Goal: Transaction & Acquisition: Obtain resource

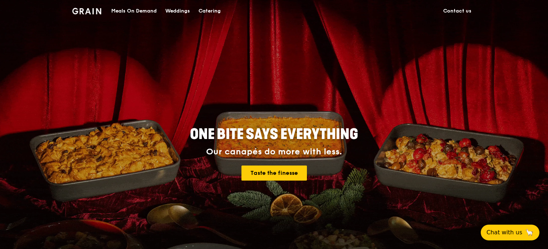
click at [205, 11] on div "Catering" at bounding box center [210, 10] width 22 height 21
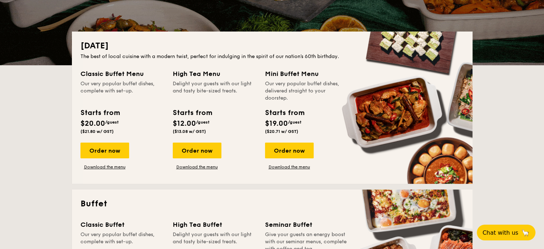
scroll to position [143, 0]
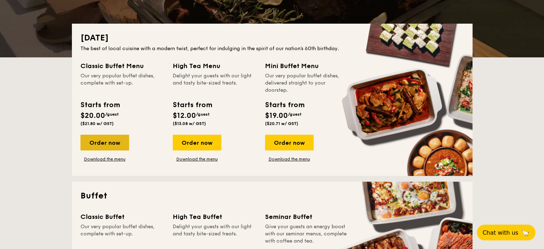
click at [117, 143] on div "Order now" at bounding box center [105, 143] width 49 height 16
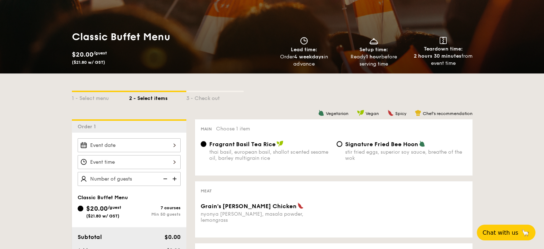
scroll to position [107, 0]
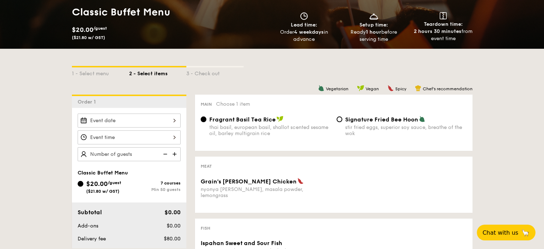
scroll to position [143, 0]
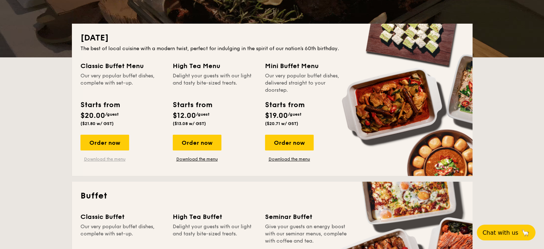
click at [119, 159] on link "Download the menu" at bounding box center [105, 159] width 49 height 6
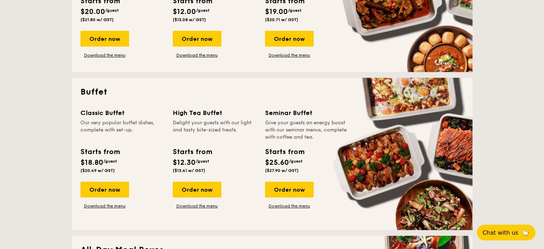
scroll to position [251, 0]
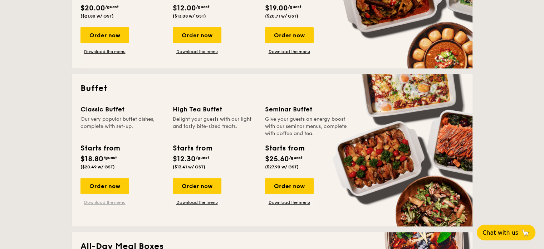
click at [107, 201] on link "Download the menu" at bounding box center [105, 202] width 49 height 6
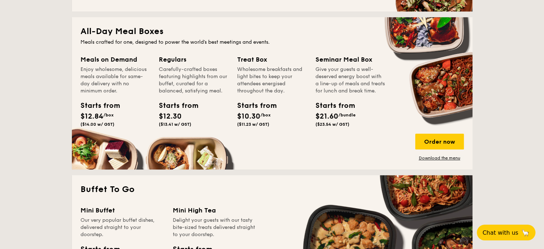
scroll to position [143, 0]
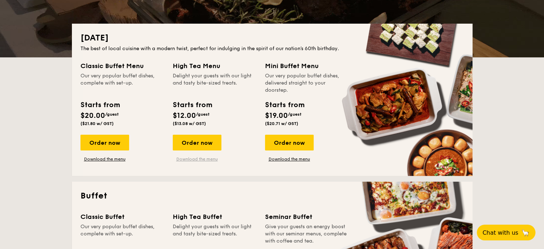
click at [200, 159] on link "Download the menu" at bounding box center [197, 159] width 49 height 6
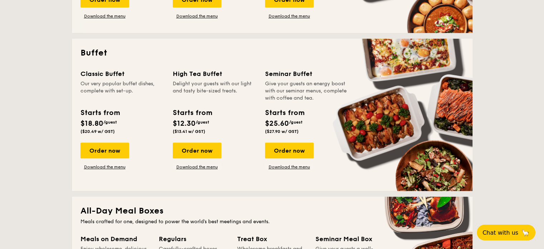
scroll to position [286, 0]
click at [198, 164] on link "Download the menu" at bounding box center [197, 167] width 49 height 6
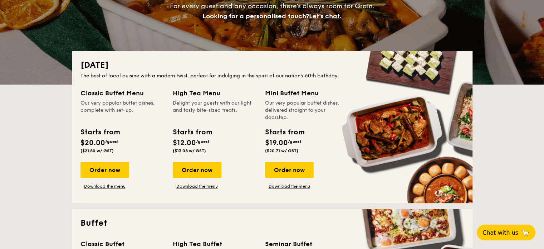
scroll to position [107, 0]
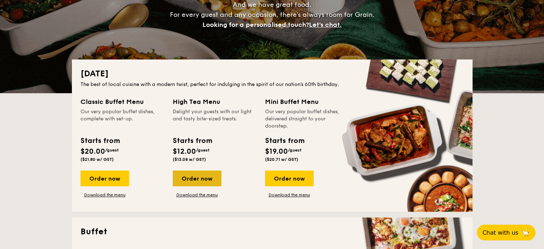
click at [195, 180] on div "Order now" at bounding box center [197, 178] width 49 height 16
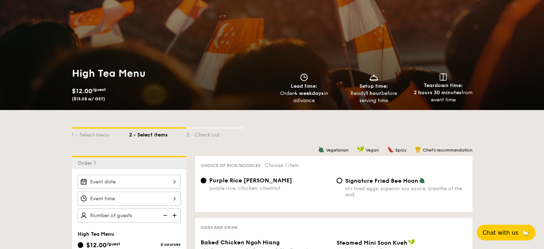
scroll to position [36, 0]
